Goal: Check status

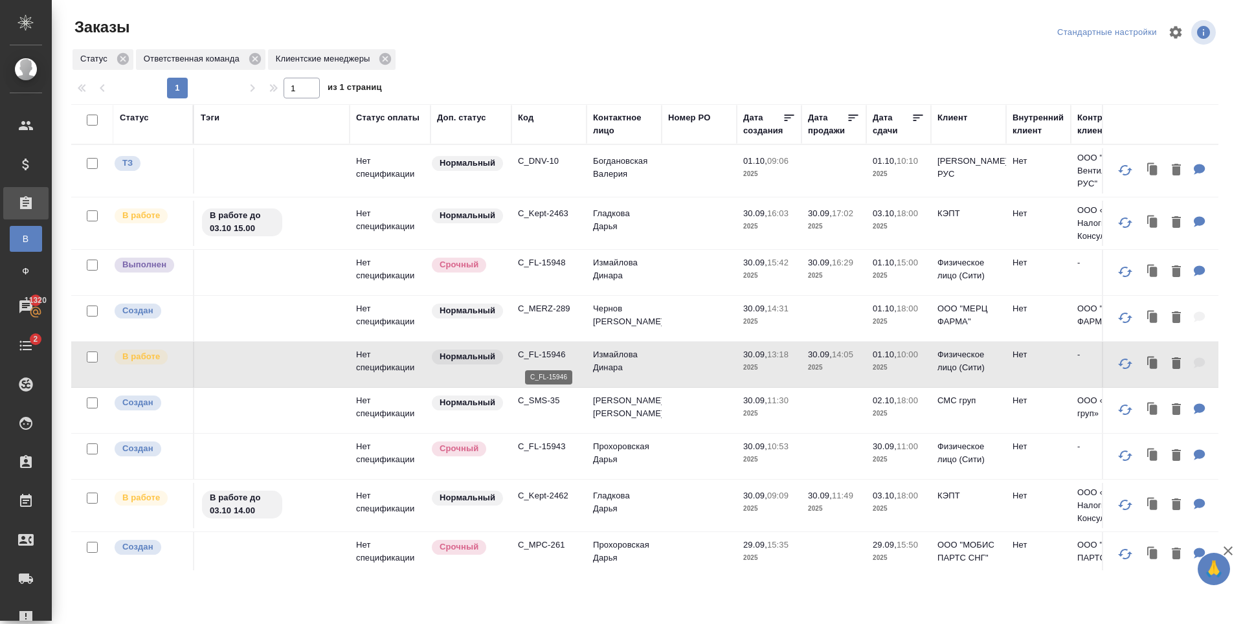
click at [539, 356] on p "C_FL-15946" at bounding box center [549, 354] width 62 height 13
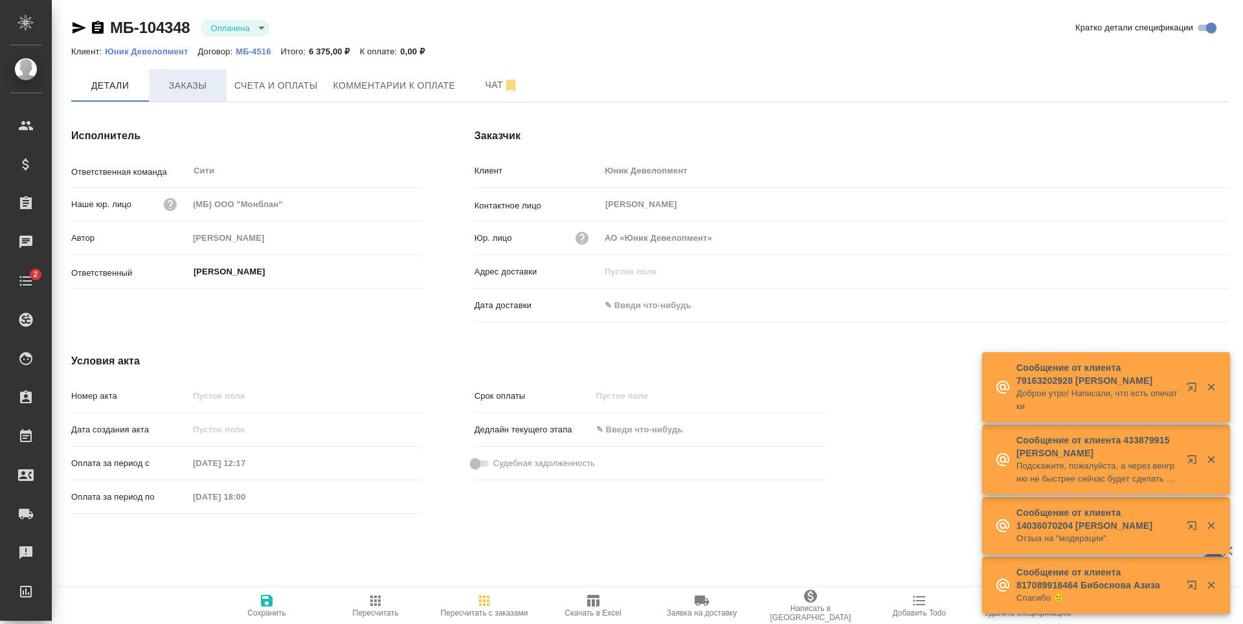
click at [211, 87] on span "Заказы" at bounding box center [188, 86] width 62 height 16
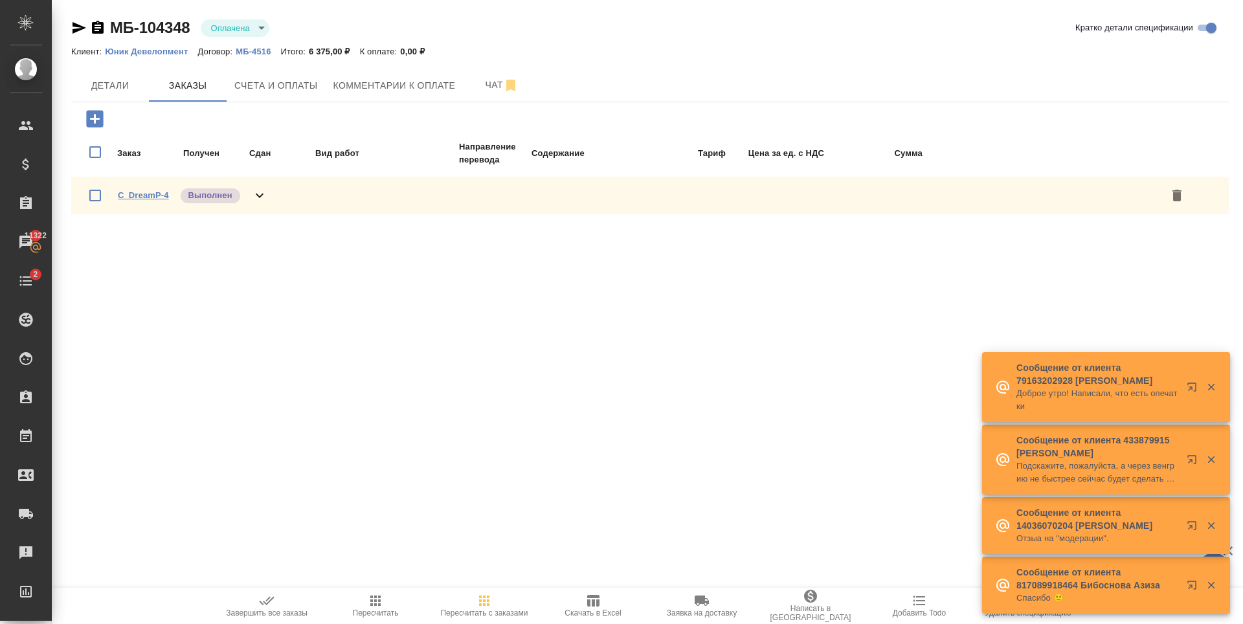
click at [149, 199] on link "C_DreamP-4" at bounding box center [143, 195] width 51 height 10
